Goal: Information Seeking & Learning: Find specific fact

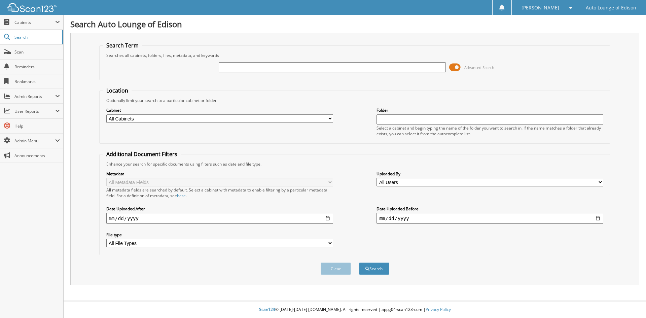
click at [222, 65] on input "text" at bounding box center [332, 67] width 227 height 10
type input "MARCUS"
click at [145, 118] on select "All Cabinets A1 CAR DEALS ACCOUNTS PAYABLE COMPANY DOCS PARTS SERVICE RO TIME S…" at bounding box center [219, 118] width 227 height 8
select select "35835"
click at [106, 114] on select "All Cabinets A1 CAR DEALS ACCOUNTS PAYABLE COMPANY DOCS PARTS SERVICE RO TIME S…" at bounding box center [219, 118] width 227 height 8
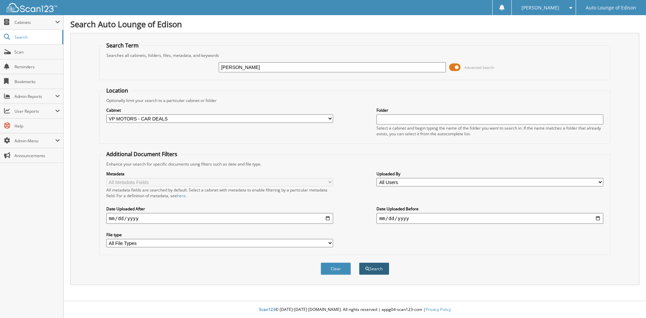
click at [375, 268] on button "Search" at bounding box center [374, 268] width 30 height 12
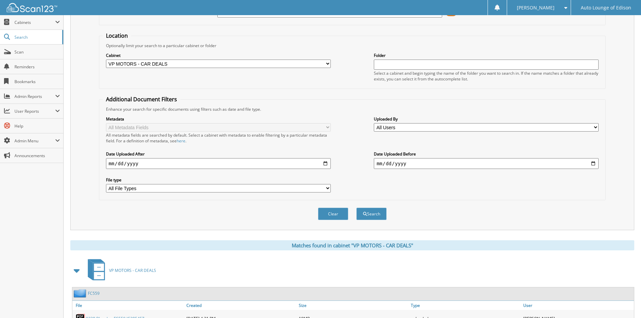
scroll to position [7, 0]
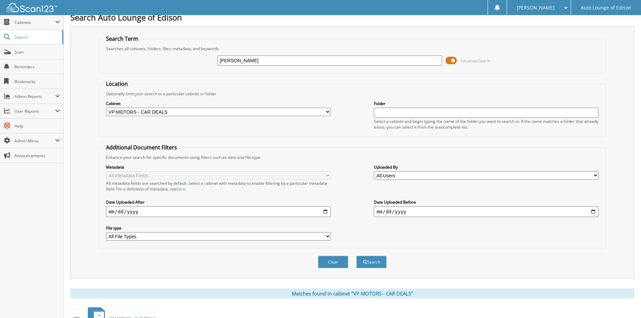
drag, startPoint x: 246, startPoint y: 61, endPoint x: 201, endPoint y: 64, distance: 44.9
click at [201, 64] on div "MARCUS Advanced Search" at bounding box center [352, 60] width 499 height 18
type input "MARQUES"
click at [356, 256] on button "Search" at bounding box center [371, 262] width 30 height 12
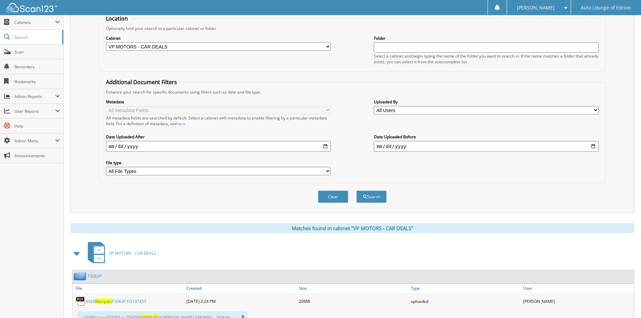
scroll to position [202, 0]
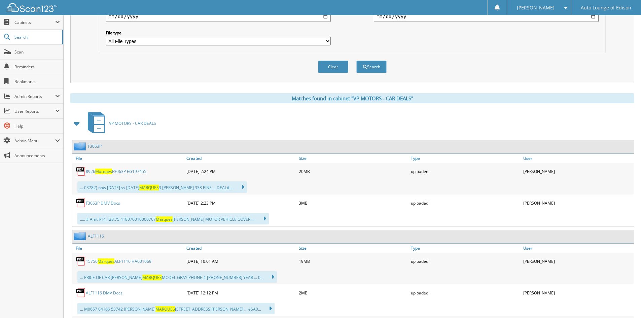
click at [98, 146] on link "F3063P" at bounding box center [95, 146] width 14 height 6
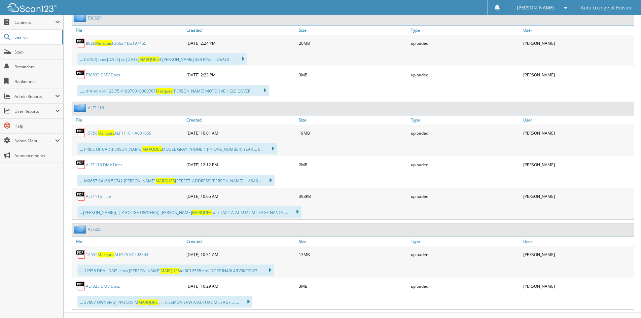
scroll to position [336, 0]
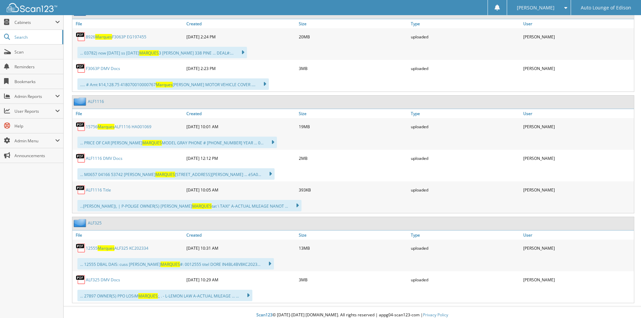
click at [97, 100] on link "ALF1116" at bounding box center [96, 102] width 16 height 6
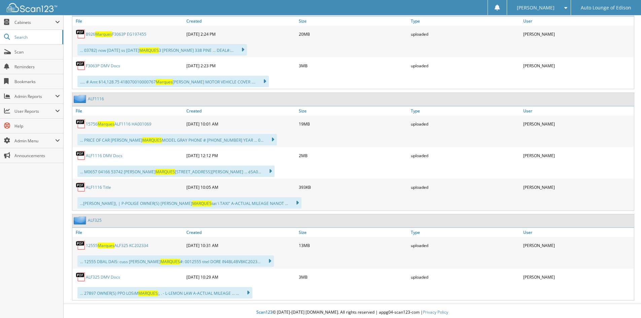
scroll to position [342, 0]
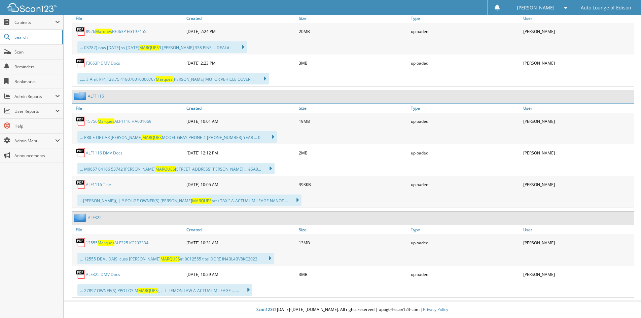
click at [96, 216] on link "ALF325" at bounding box center [95, 218] width 14 height 6
